Goal: Information Seeking & Learning: Find specific fact

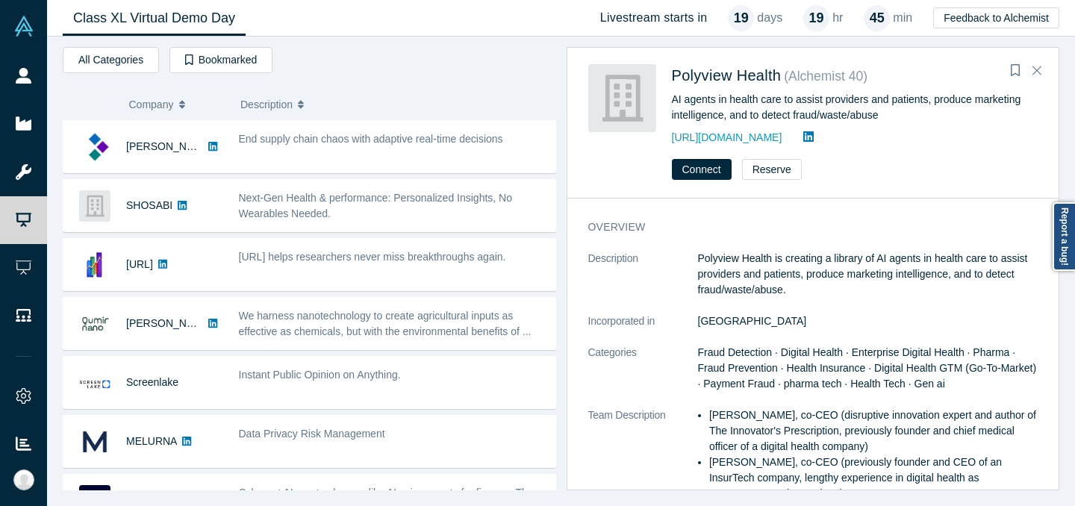
scroll to position [391, 0]
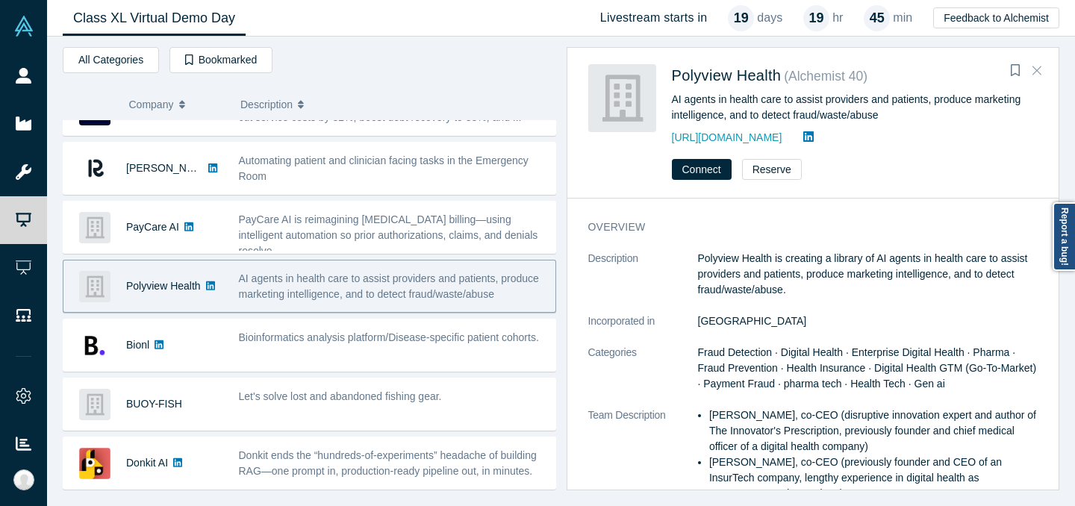
click at [1035, 78] on button "Close" at bounding box center [1037, 71] width 22 height 24
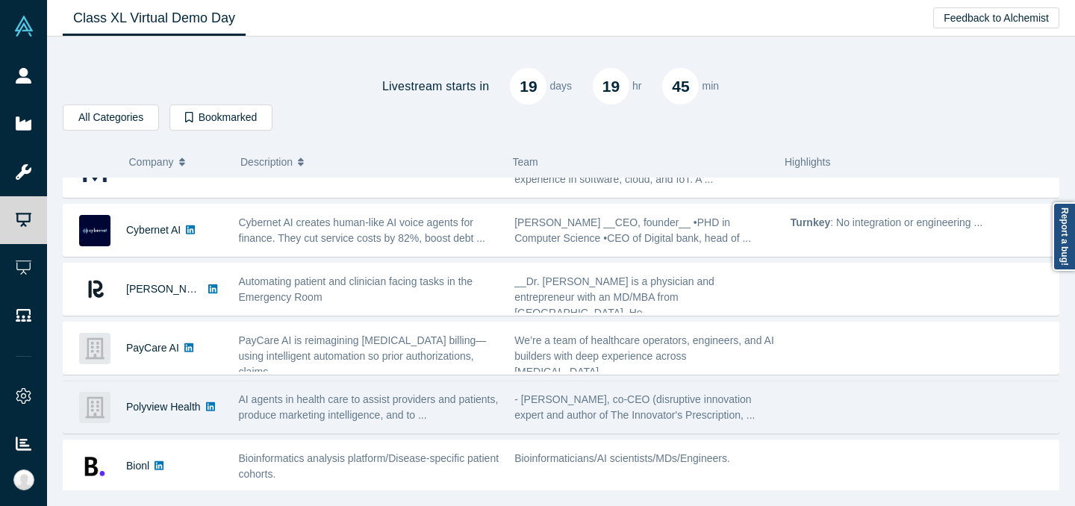
scroll to position [0, 0]
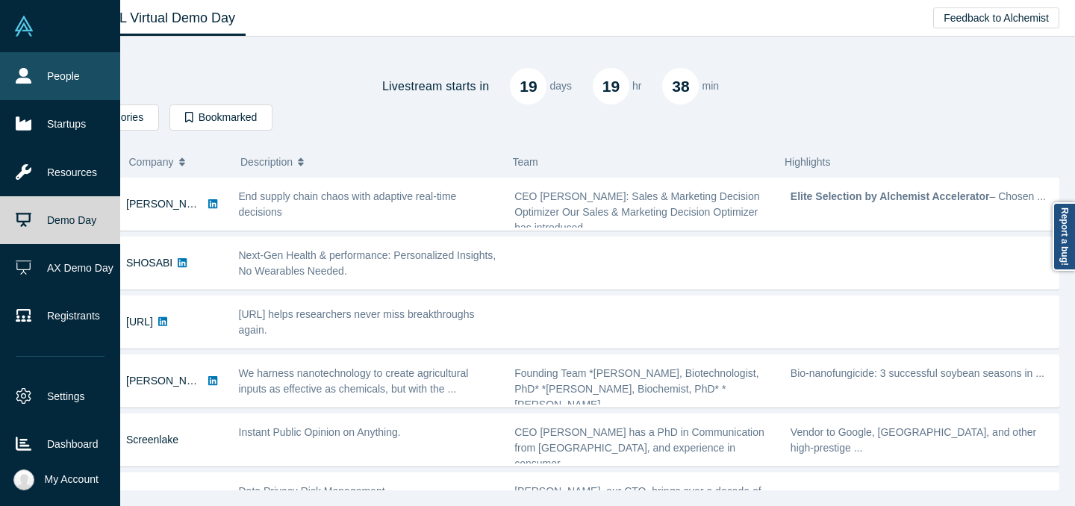
click at [13, 68] on link "People" at bounding box center [60, 76] width 120 height 48
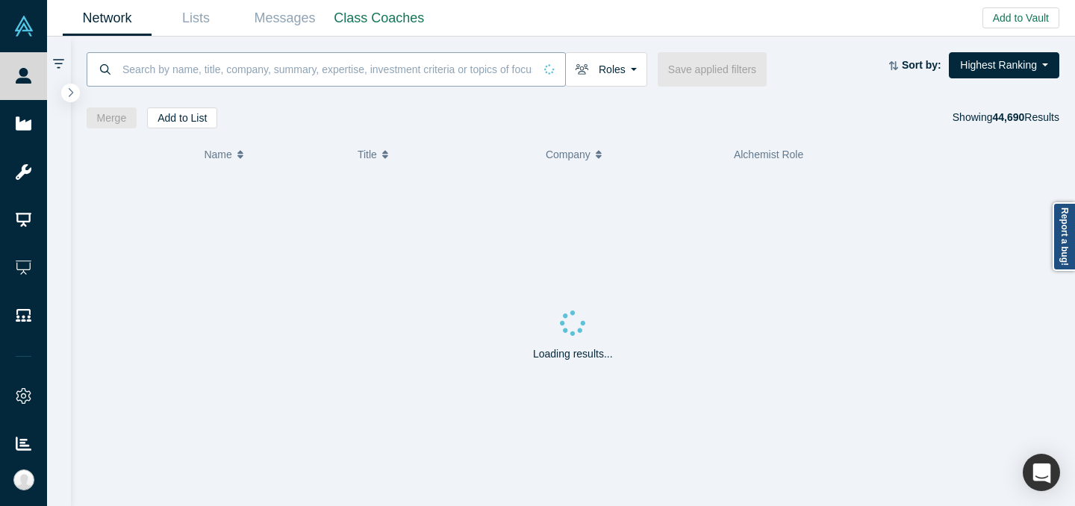
click at [202, 72] on input at bounding box center [327, 69] width 413 height 35
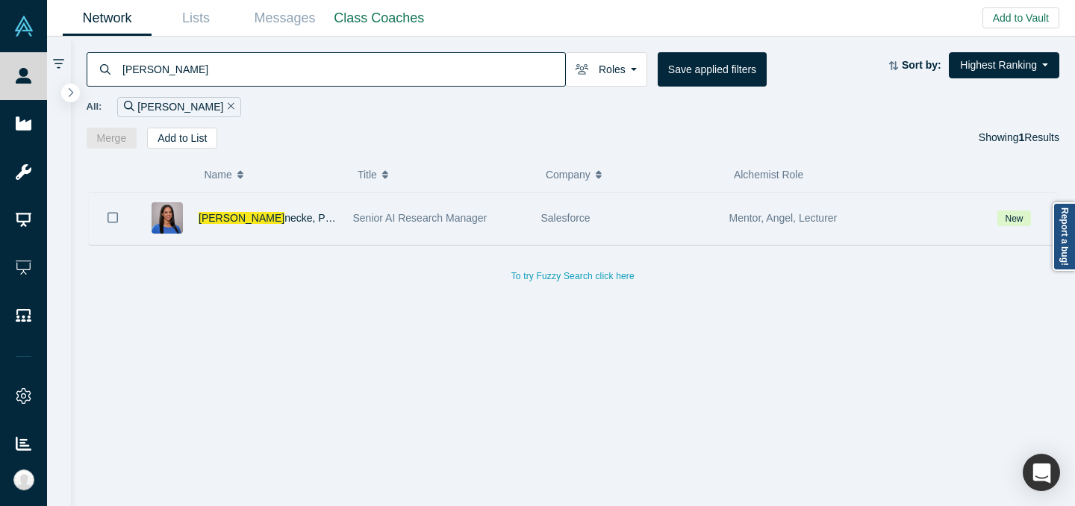
type input "[PERSON_NAME]"
click at [246, 206] on div "[PERSON_NAME] necke, PhD" at bounding box center [268, 219] width 139 height 52
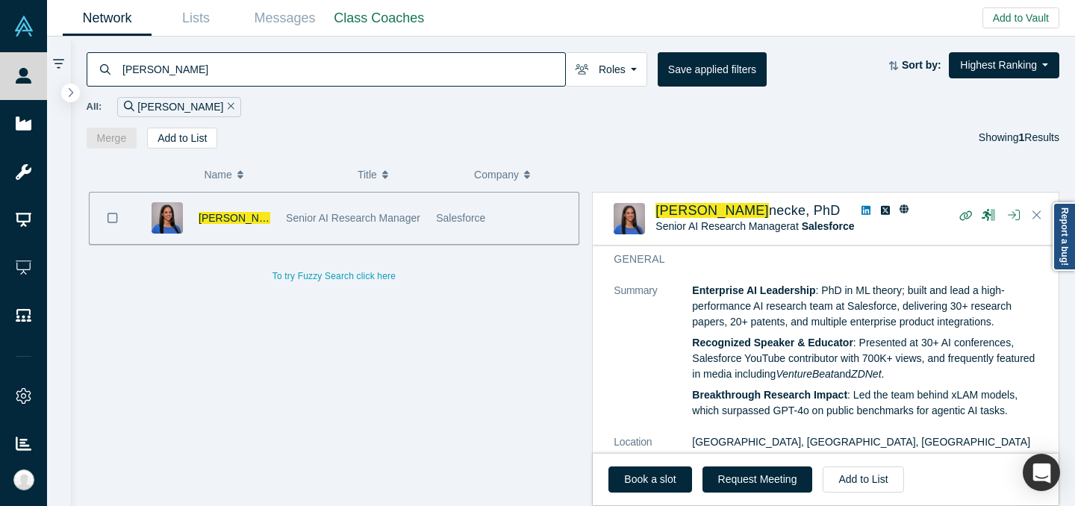
scroll to position [188, 0]
click at [852, 71] on div "[PERSON_NAME] Roles Founders Faculty Mentors Alumni Mentor Angels VCs Corporate…" at bounding box center [488, 69] width 803 height 34
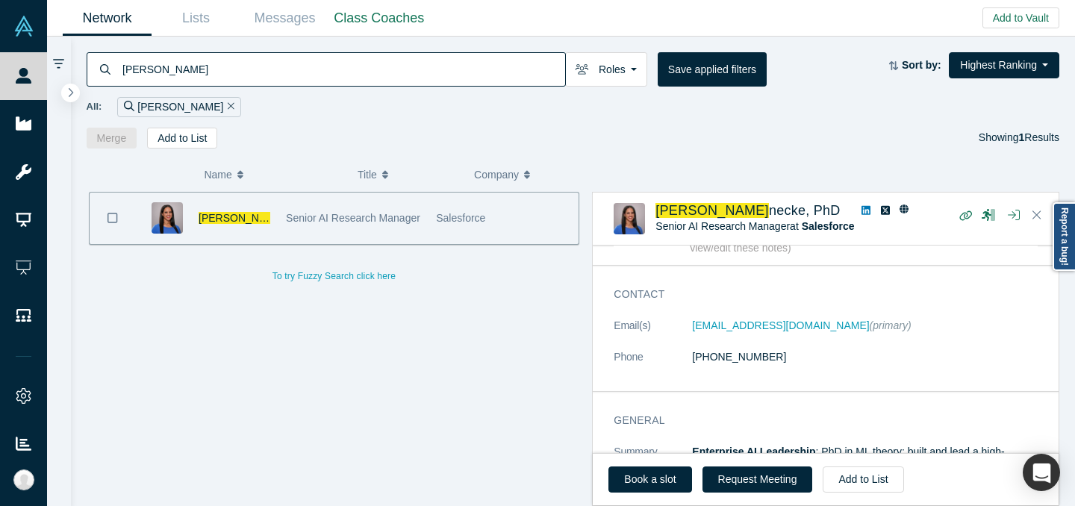
scroll to position [0, 0]
